Goal: Find specific page/section: Find specific page/section

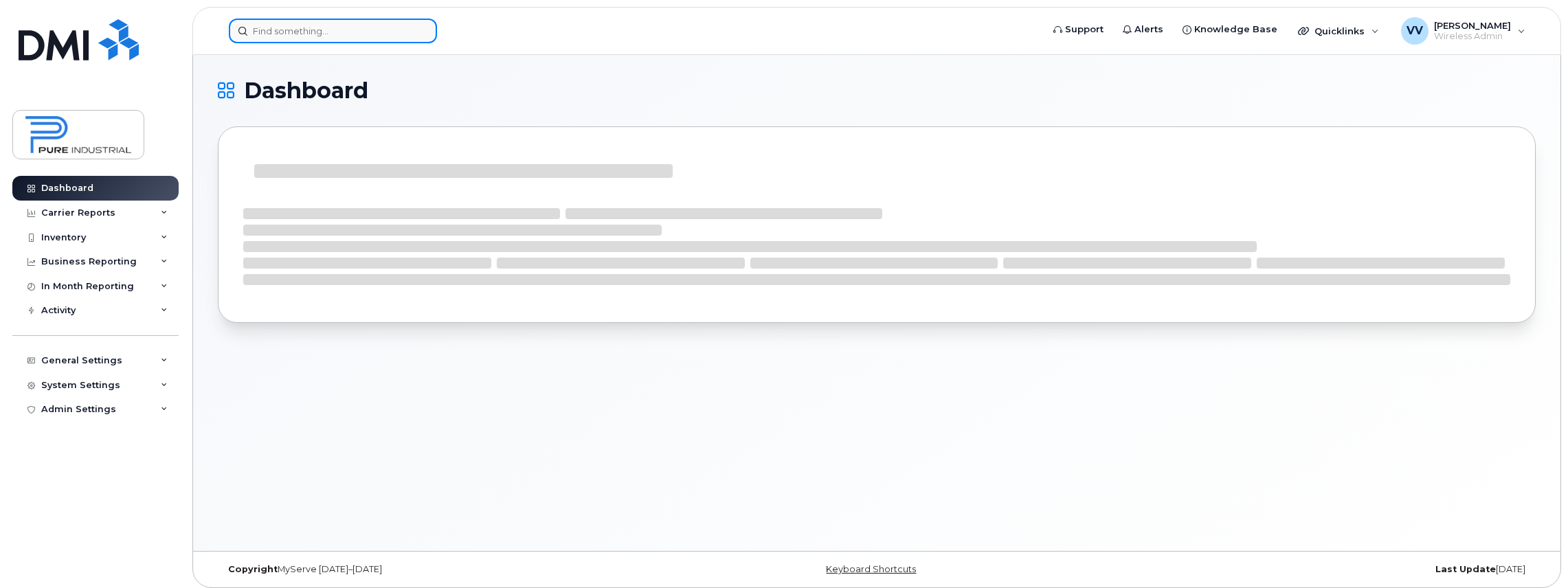
click at [312, 39] on input at bounding box center [333, 31] width 208 height 25
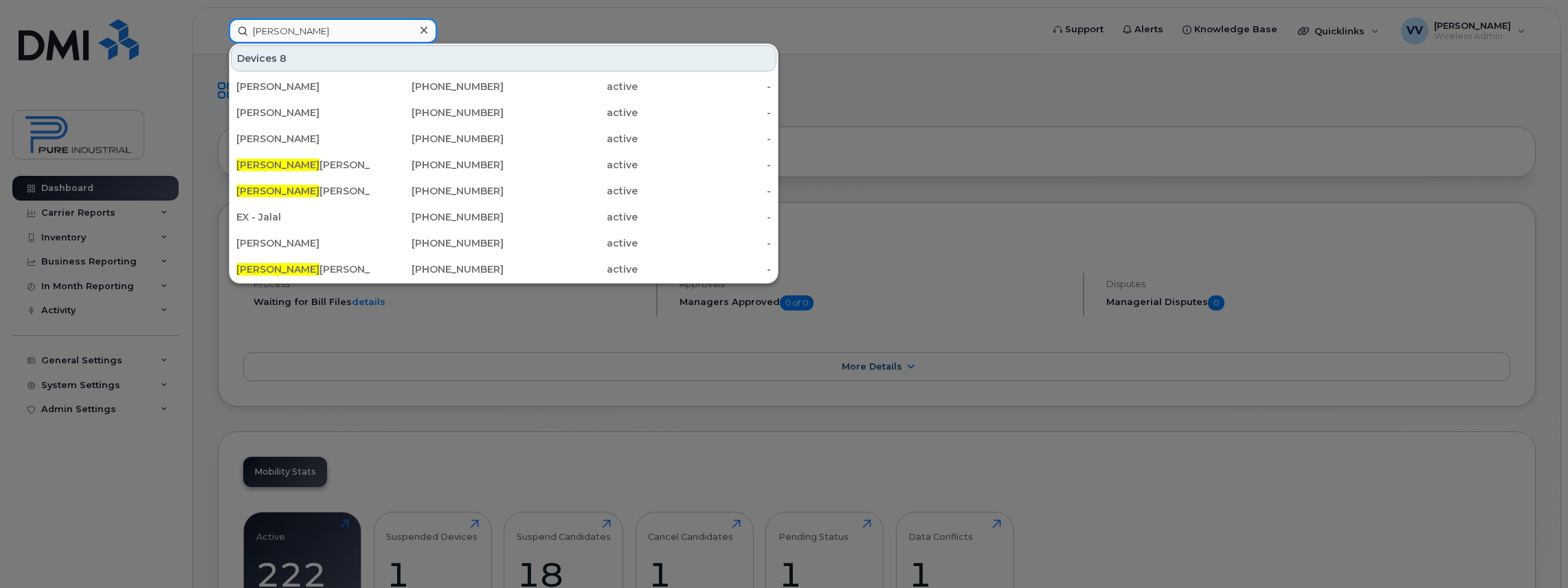
type input "alain"
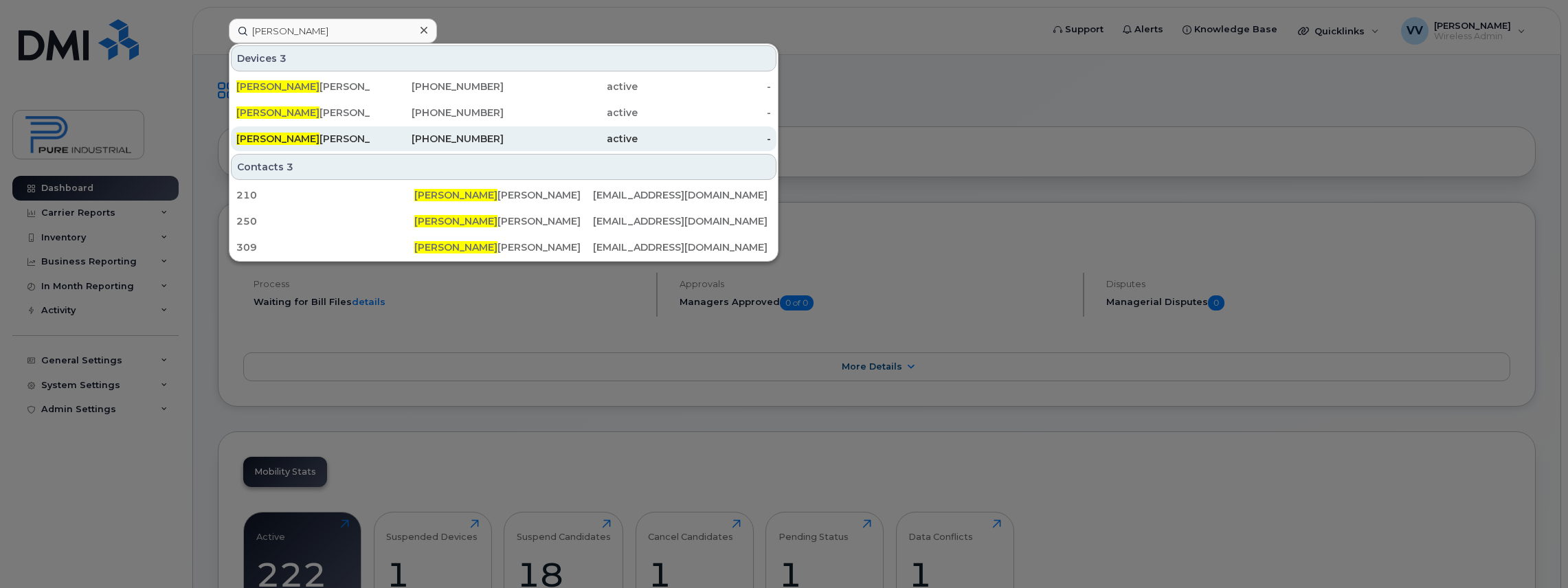
click at [282, 134] on div "Alain Thiffault" at bounding box center [303, 139] width 134 height 13
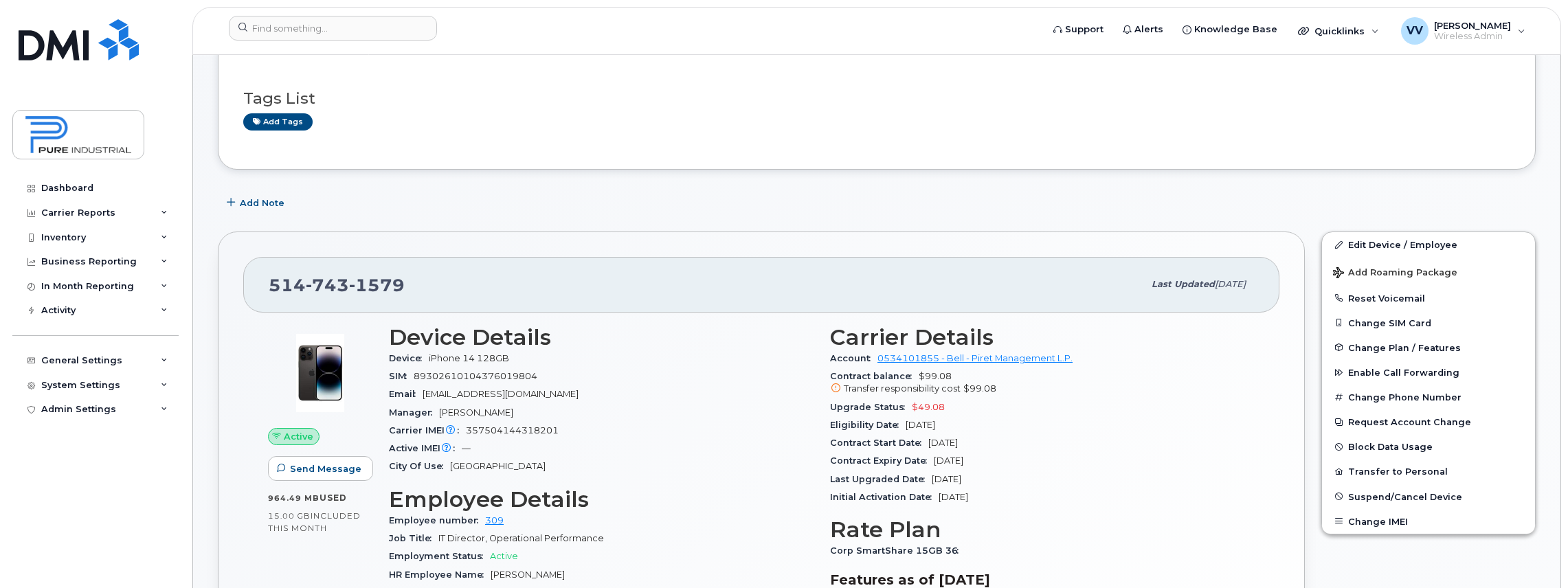
scroll to position [92, 0]
click at [1309, 192] on div "Add Note" at bounding box center [877, 201] width 1318 height 25
click at [1313, 192] on div "Add Note" at bounding box center [877, 201] width 1318 height 25
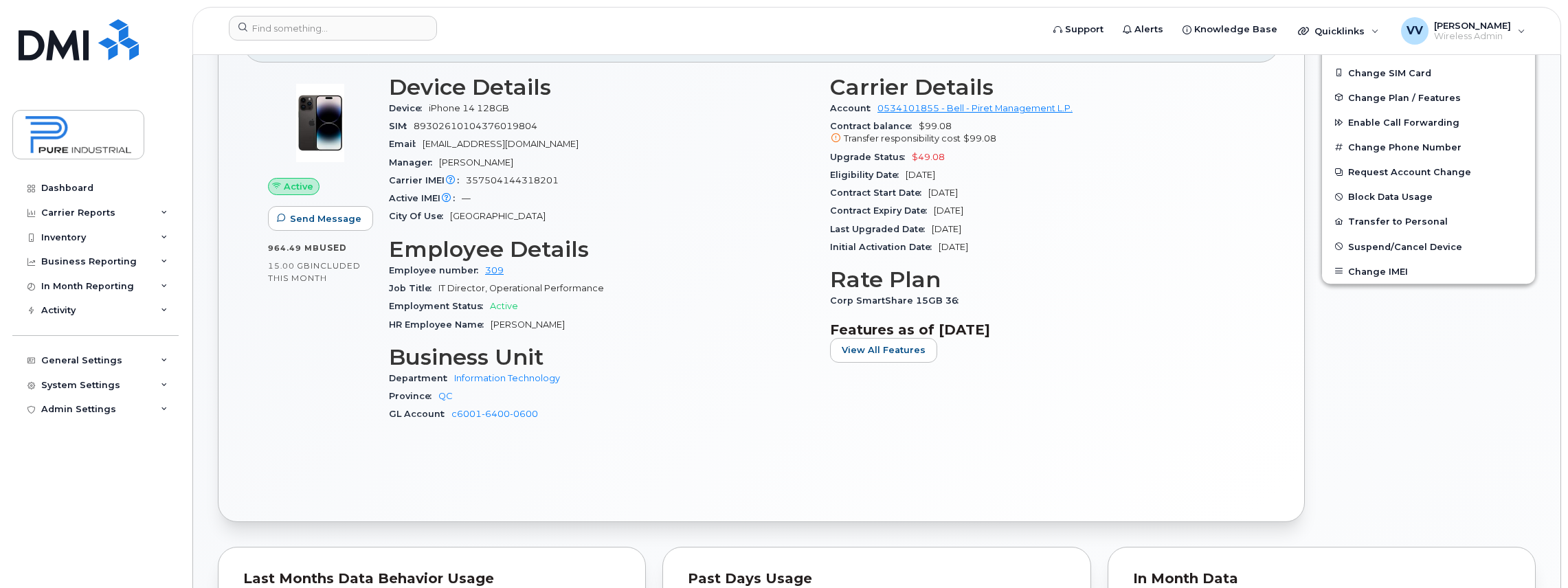
scroll to position [137, 0]
